Goal: Task Accomplishment & Management: Manage account settings

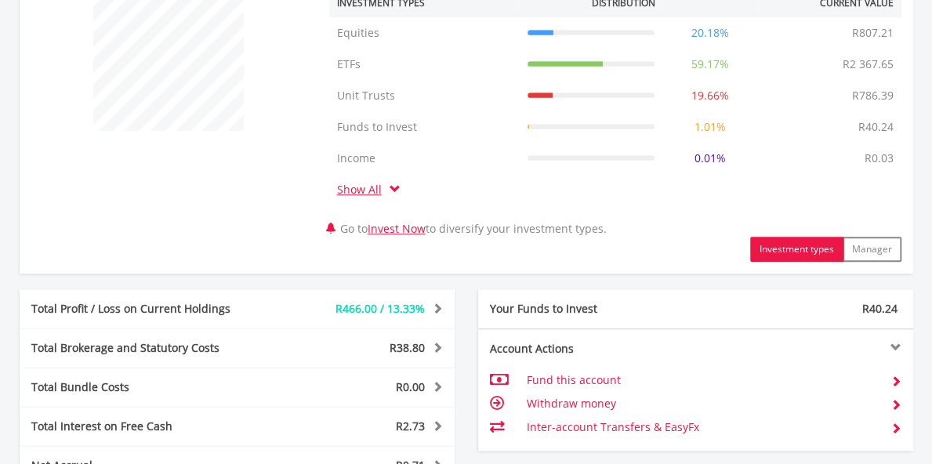
scroll to position [985, 0]
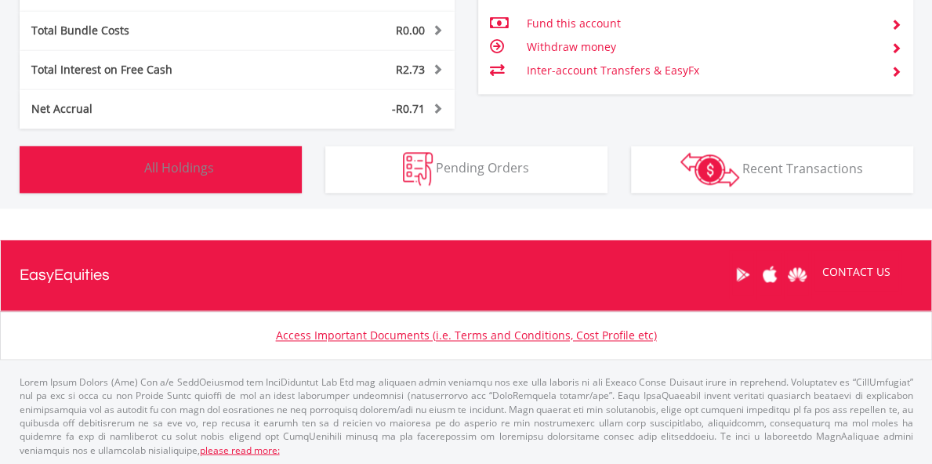
click at [121, 162] on img "button" at bounding box center [124, 169] width 34 height 34
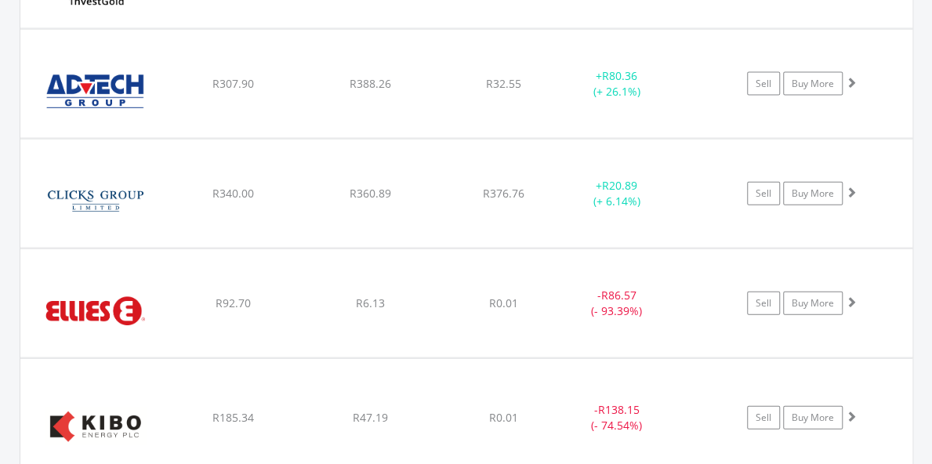
scroll to position [1653, 0]
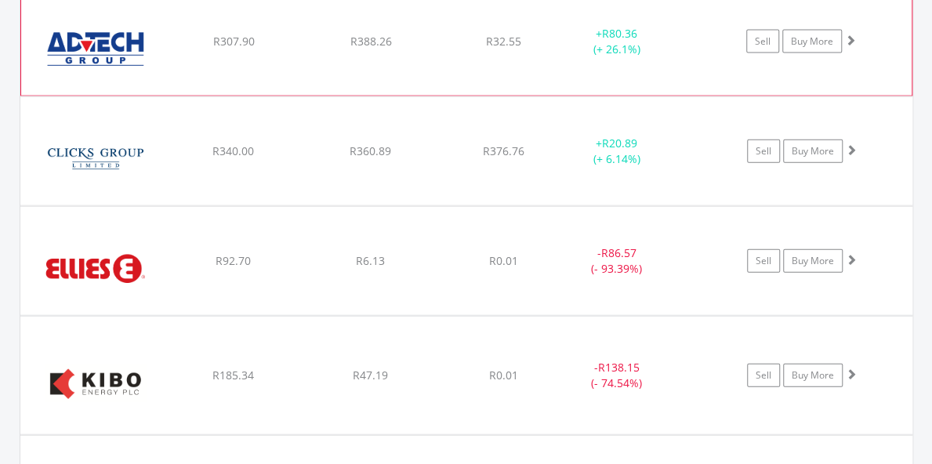
click at [846, 34] on span at bounding box center [850, 39] width 11 height 11
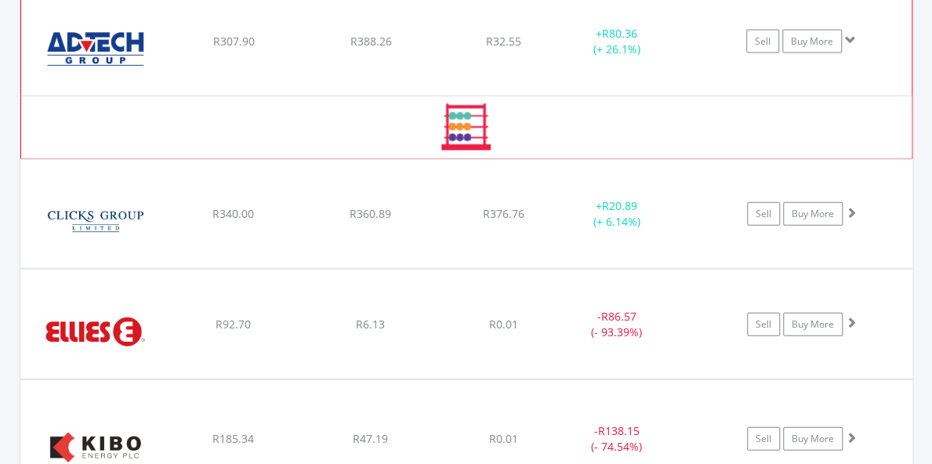
click at [846, 34] on span at bounding box center [850, 39] width 11 height 11
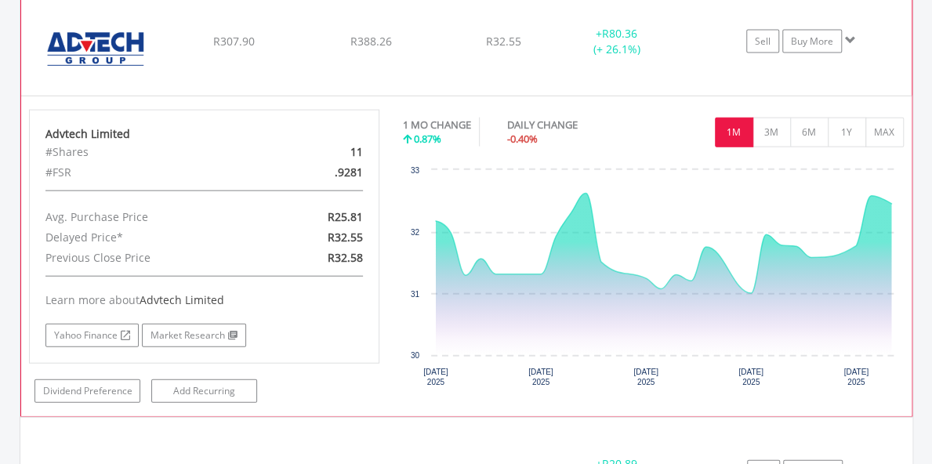
click at [848, 35] on span at bounding box center [850, 39] width 11 height 11
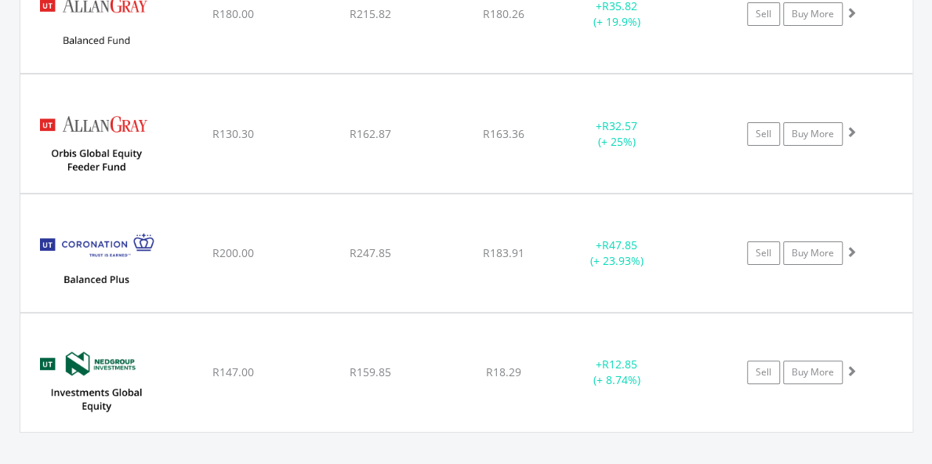
scroll to position [2910, 0]
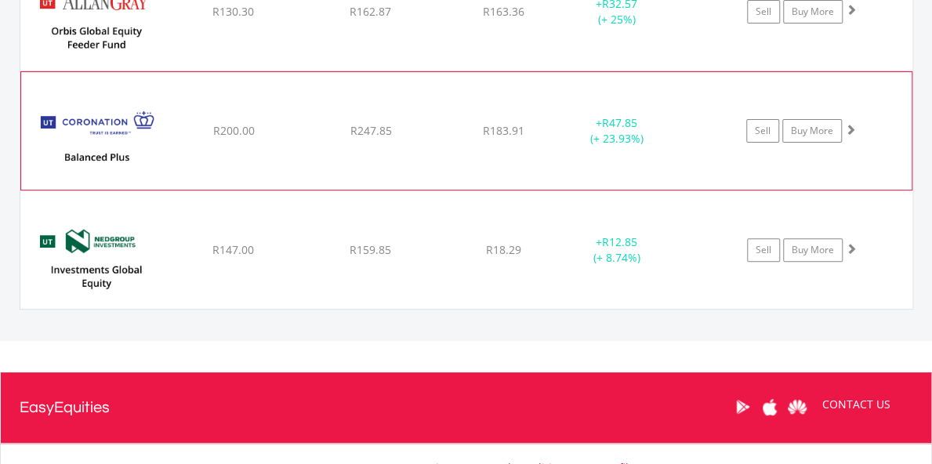
click at [851, 124] on span at bounding box center [850, 129] width 11 height 11
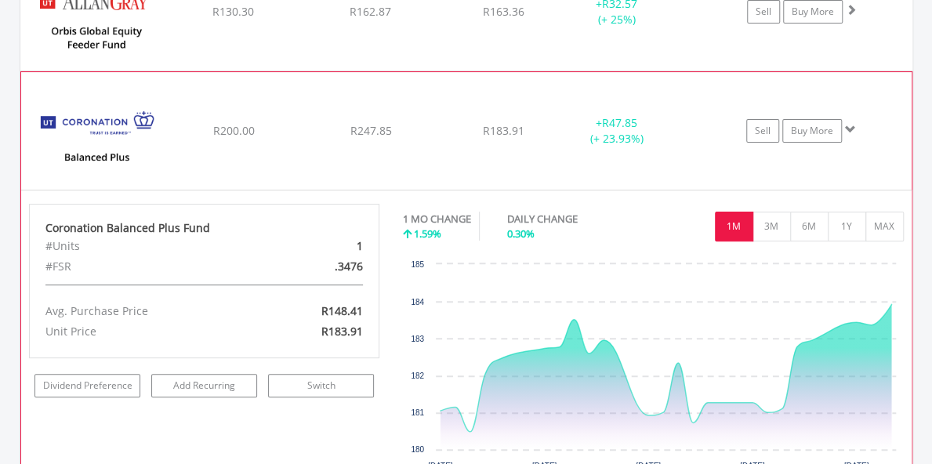
click at [851, 124] on span at bounding box center [850, 129] width 11 height 11
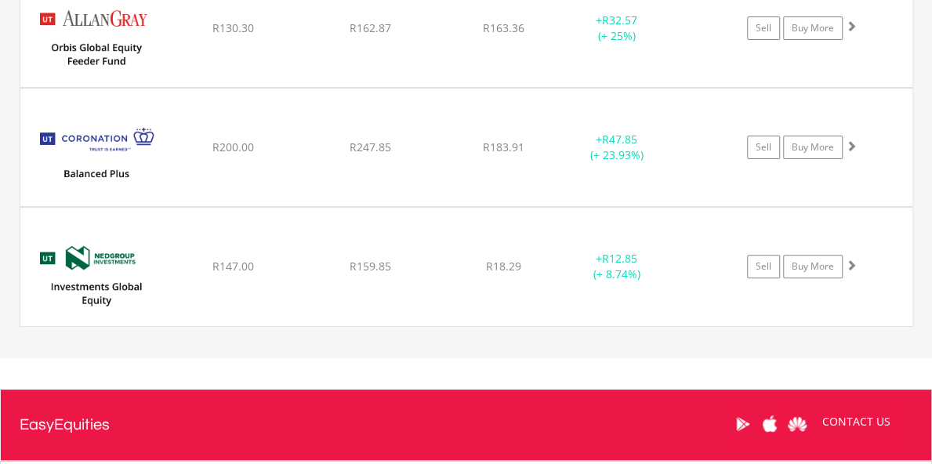
scroll to position [2879, 0]
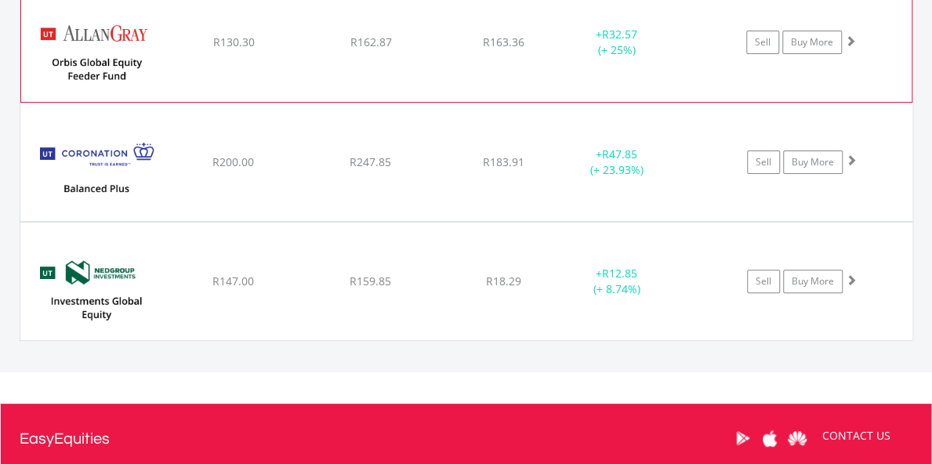
click at [849, 35] on span at bounding box center [850, 40] width 11 height 11
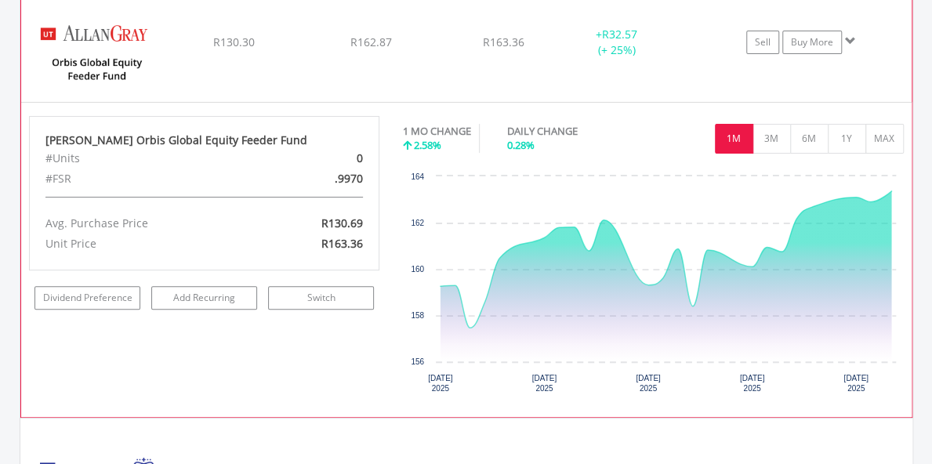
click at [851, 35] on span at bounding box center [850, 40] width 11 height 11
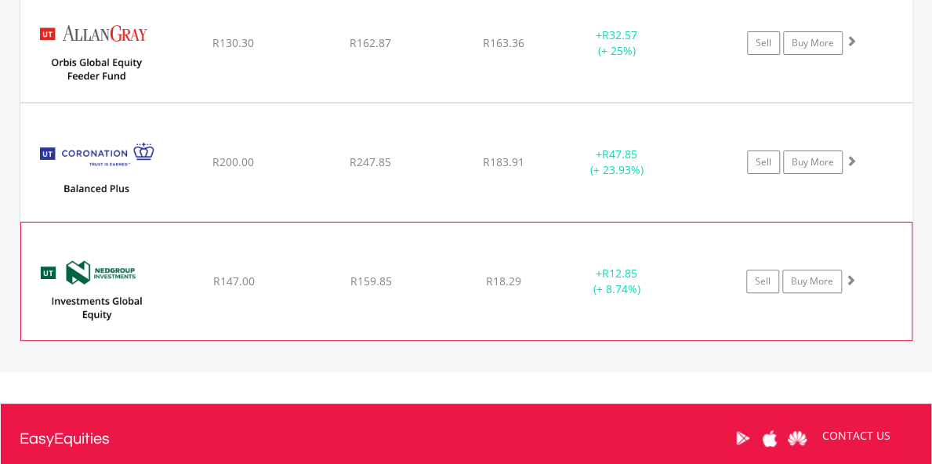
click at [851, 274] on span at bounding box center [850, 279] width 11 height 11
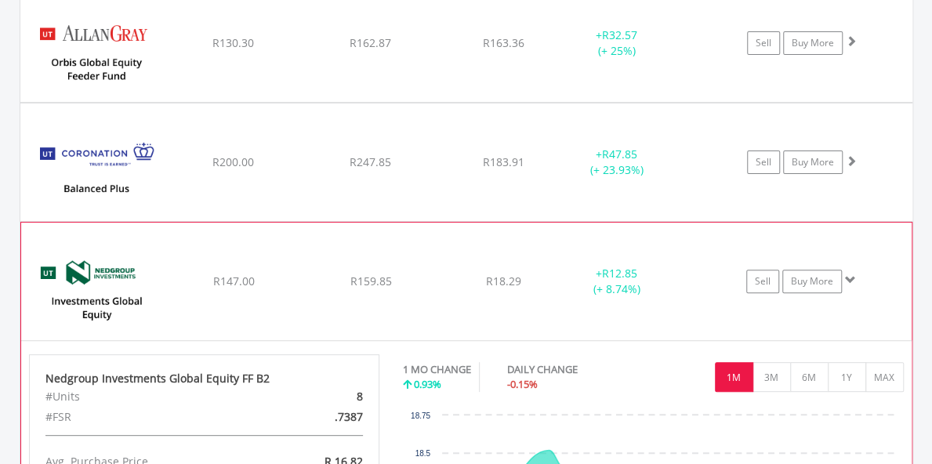
click at [851, 274] on span at bounding box center [850, 279] width 11 height 11
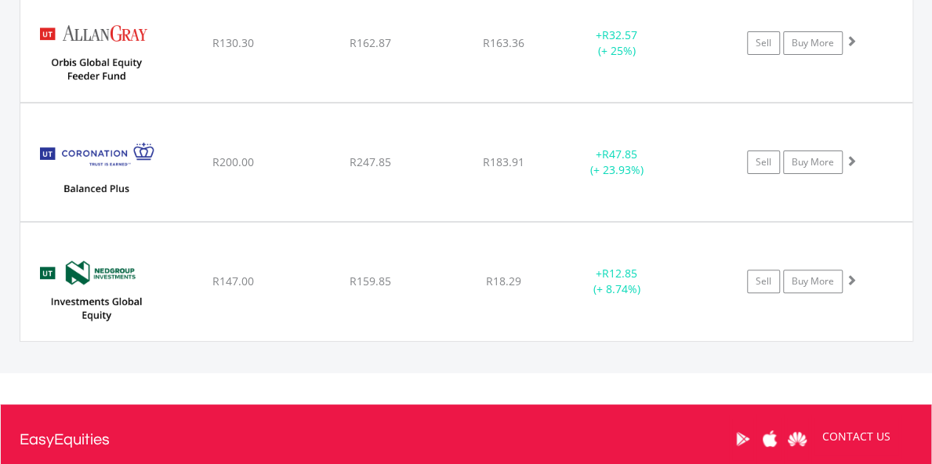
scroll to position [2473, 0]
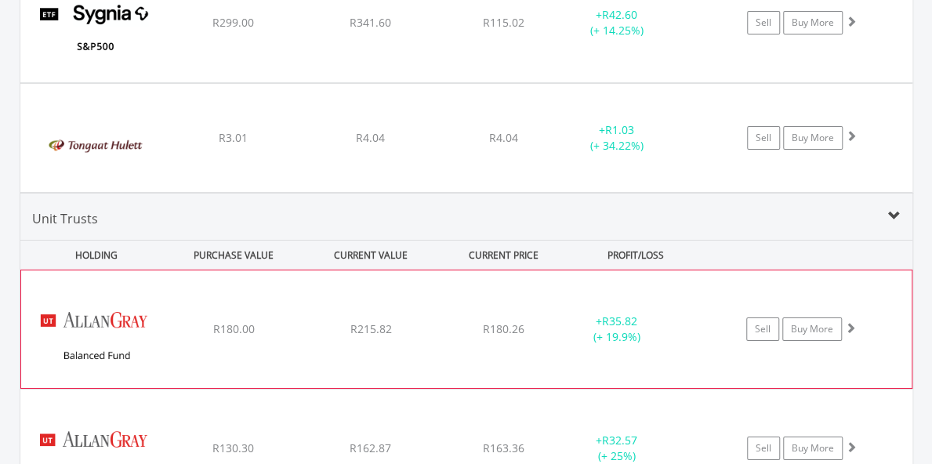
click at [851, 322] on span at bounding box center [850, 327] width 11 height 11
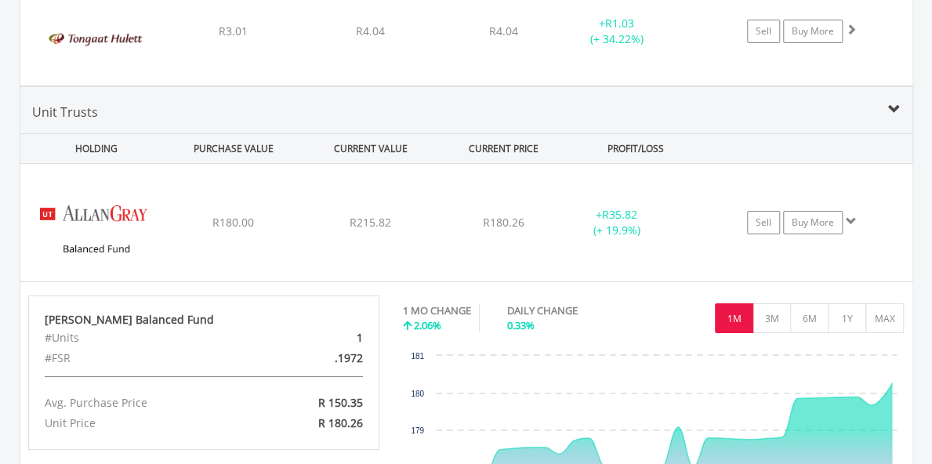
scroll to position [2611, 0]
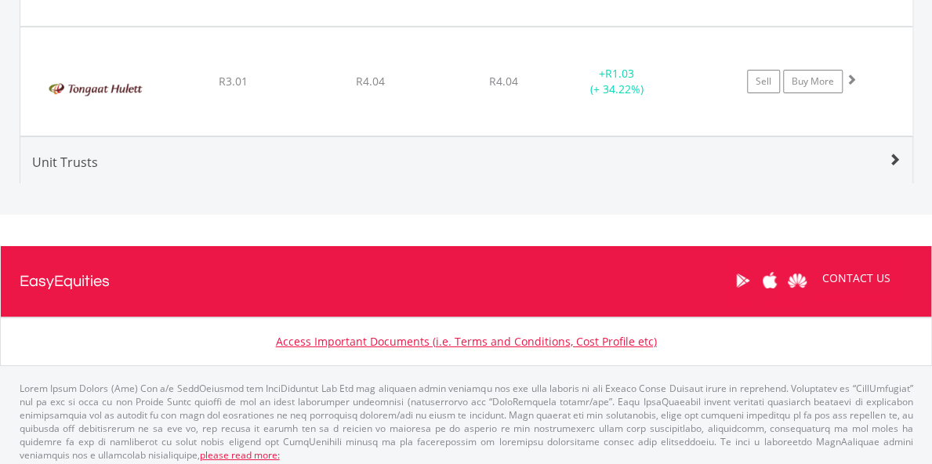
scroll to position [2123, 0]
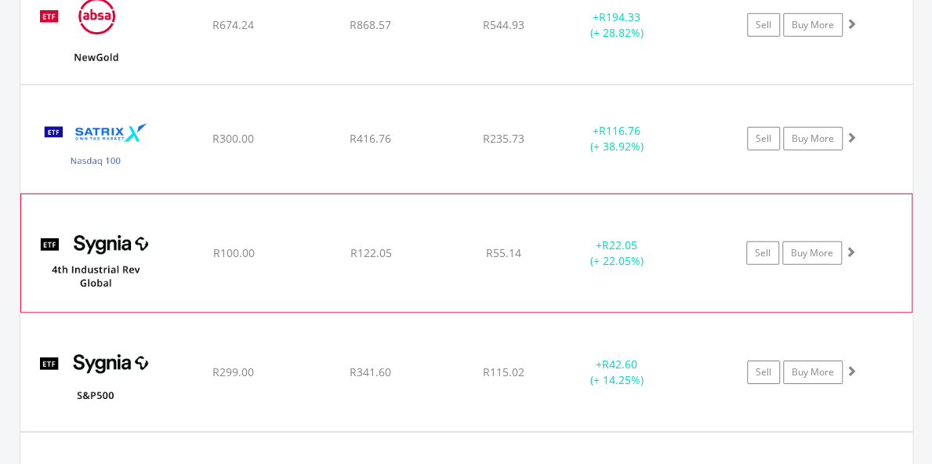
click at [852, 247] on span at bounding box center [850, 251] width 11 height 11
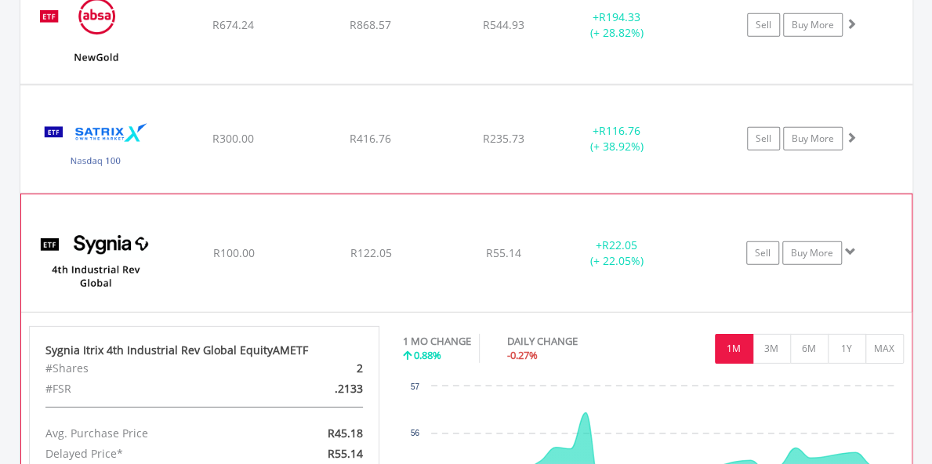
click at [852, 247] on span at bounding box center [850, 251] width 11 height 11
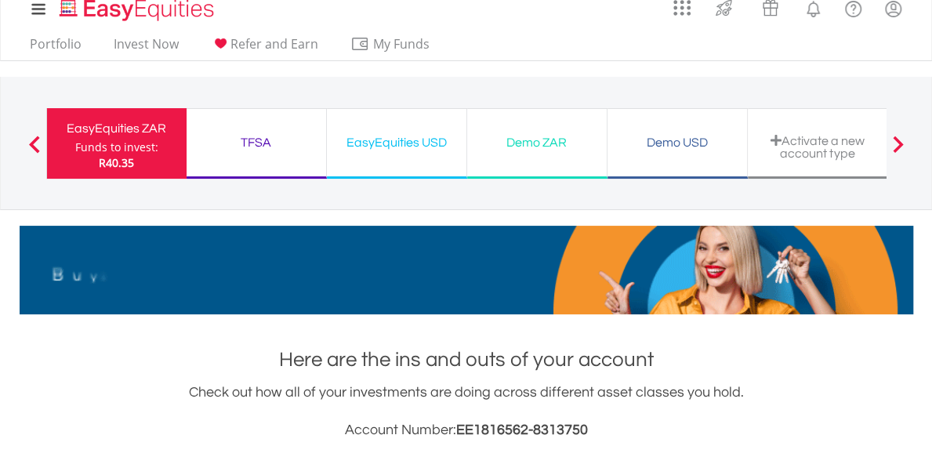
scroll to position [0, 0]
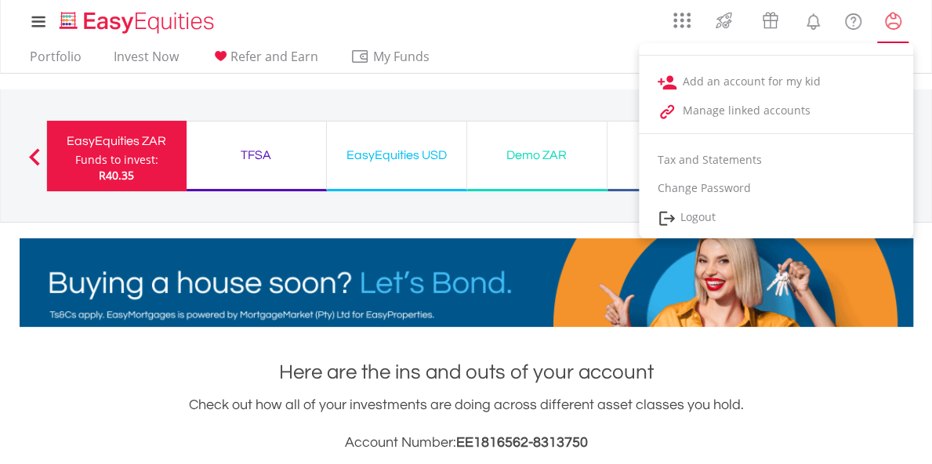
click at [897, 21] on lord-icon "My Profile" at bounding box center [894, 22] width 20 height 20
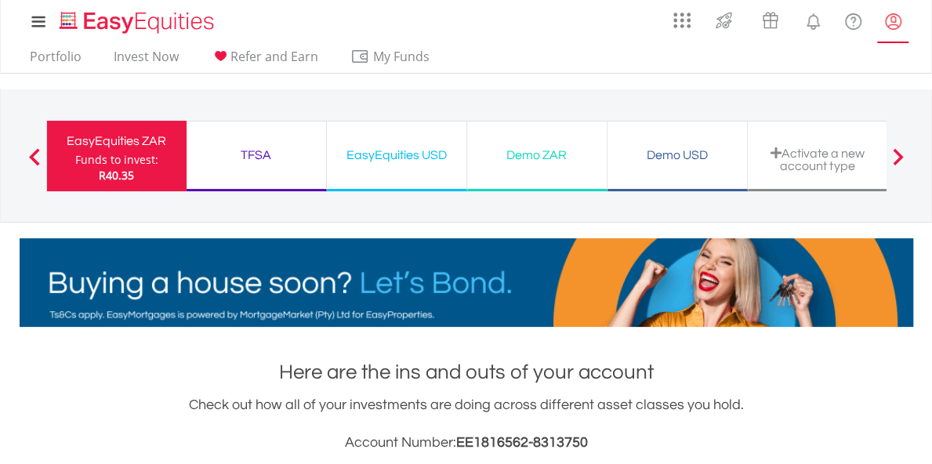
click at [897, 21] on lord-icon "My Profile" at bounding box center [894, 22] width 20 height 20
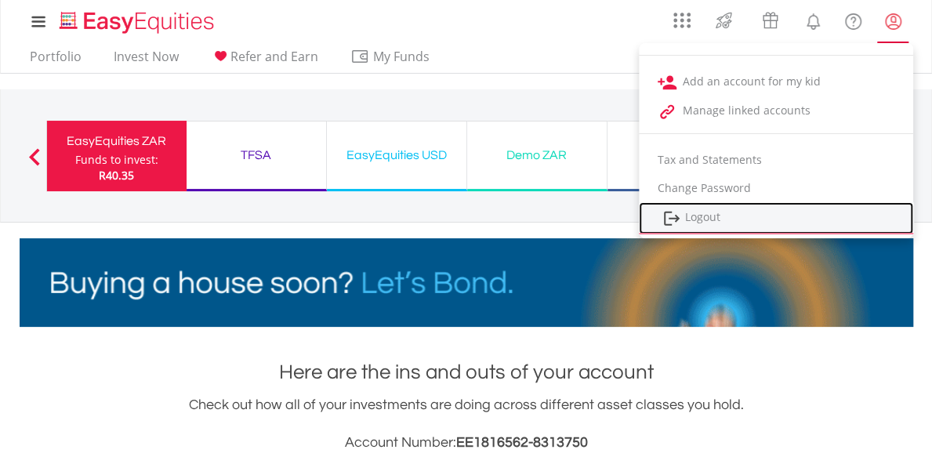
click at [768, 216] on link "Logout" at bounding box center [776, 218] width 274 height 32
